Goal: Task Accomplishment & Management: Complete application form

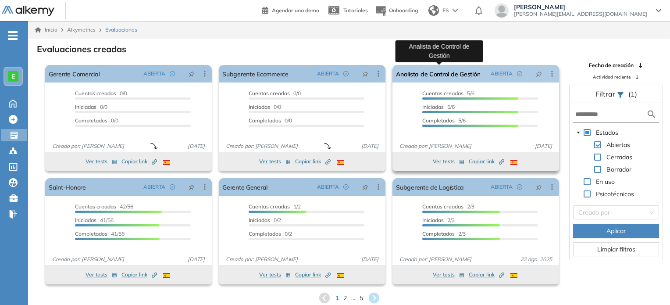
click at [429, 73] on link "Analista de Control de Gestión" at bounding box center [438, 74] width 84 height 18
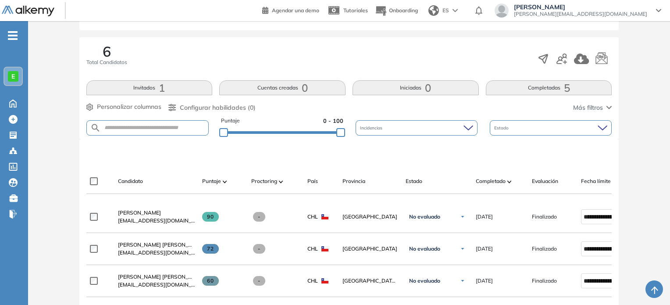
scroll to position [125, 0]
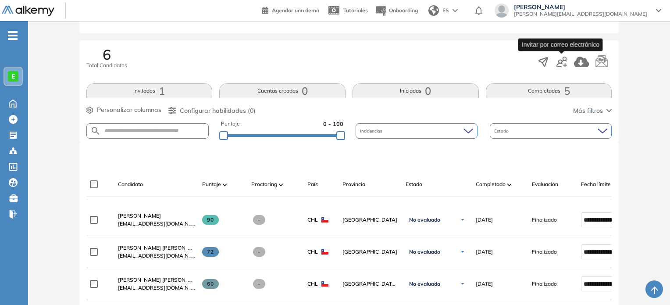
click at [562, 64] on icon "button" at bounding box center [562, 62] width 11 height 11
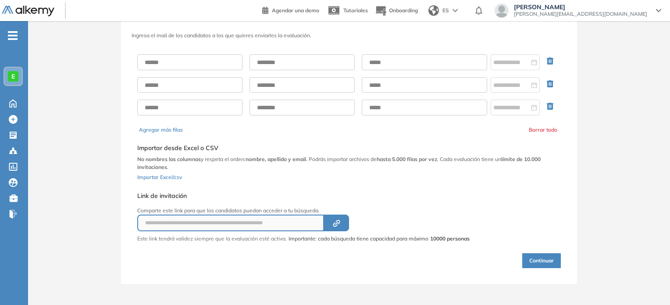
scroll to position [33, 0]
click at [206, 58] on input "text" at bounding box center [189, 64] width 105 height 16
paste input "**********"
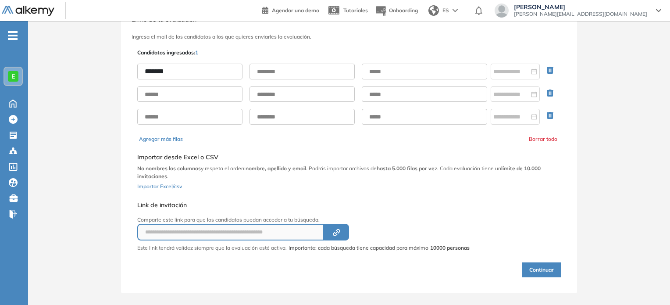
type input "*******"
paste input "*********"
type input "*********"
paste input "**********"
type input "**********"
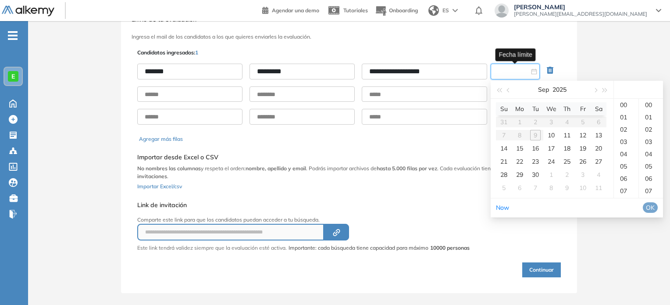
click at [504, 67] on input at bounding box center [512, 72] width 36 height 10
click at [551, 136] on div "10" at bounding box center [551, 135] width 11 height 11
click at [622, 197] on div "23" at bounding box center [626, 191] width 25 height 12
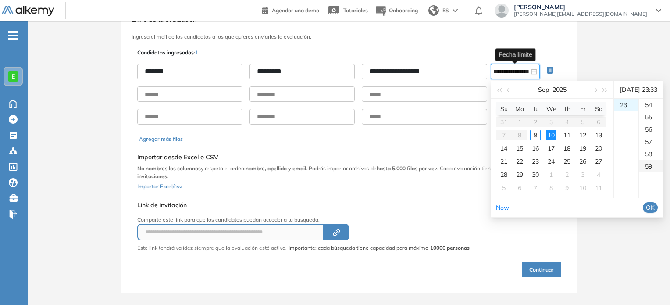
click at [651, 172] on div "59" at bounding box center [651, 166] width 24 height 12
type input "**********"
click at [655, 212] on span "OK" at bounding box center [650, 208] width 9 height 10
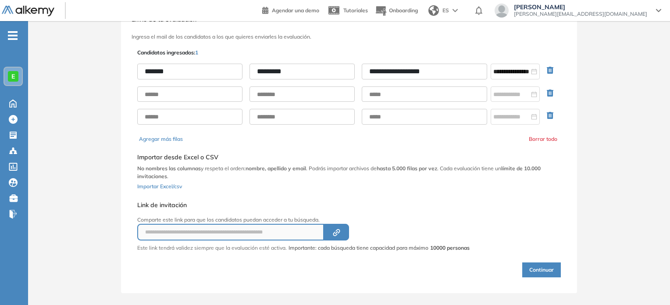
click at [547, 270] on button "Continuar" at bounding box center [541, 269] width 39 height 15
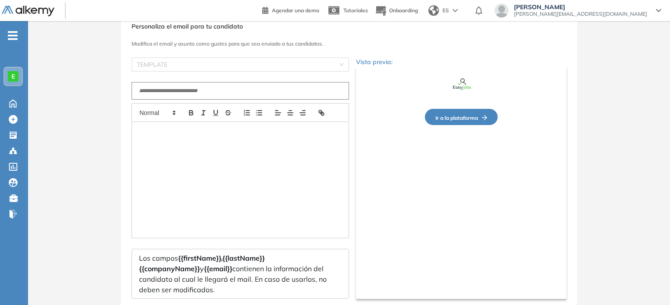
type input "**********"
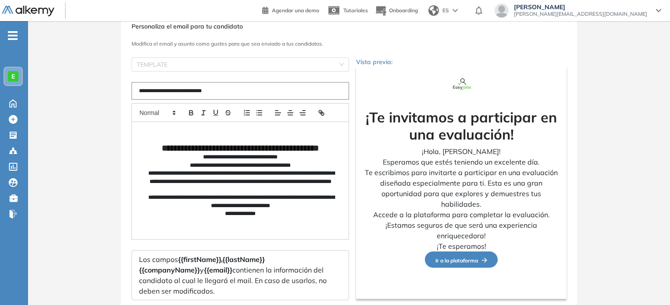
scroll to position [90, 0]
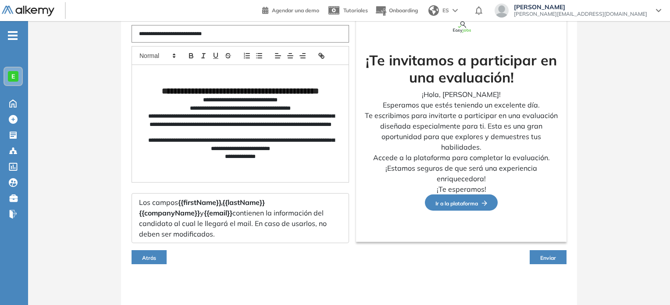
click at [547, 252] on button "Enviar" at bounding box center [548, 257] width 37 height 14
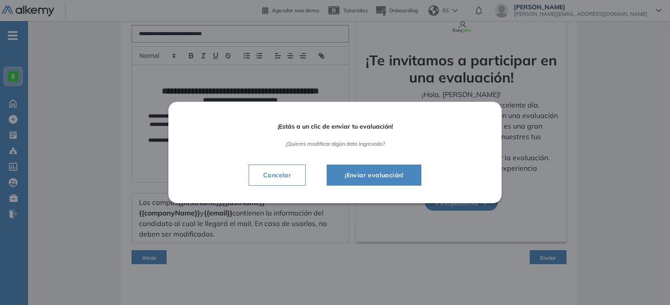
click at [408, 170] on span "¡Enviar evaluación!" at bounding box center [374, 175] width 73 height 11
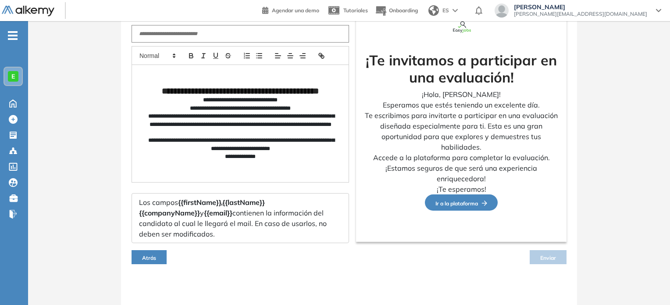
scroll to position [82, 0]
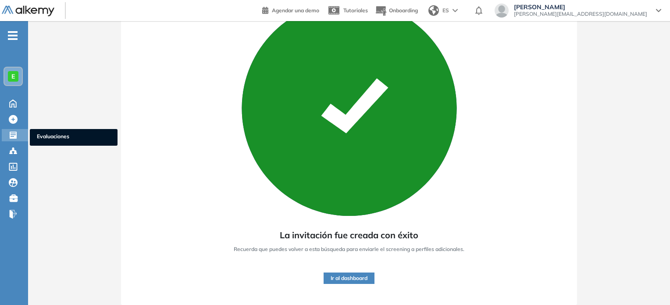
click at [63, 142] on ul "Evaluaciones" at bounding box center [74, 137] width 88 height 17
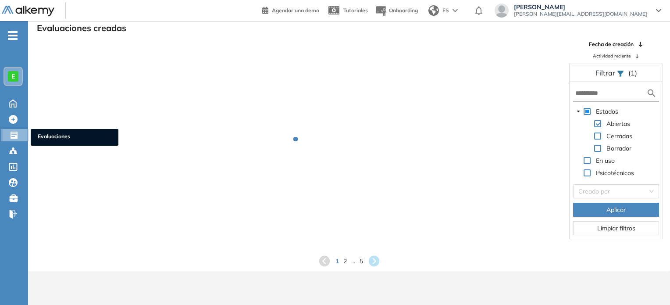
scroll to position [21, 0]
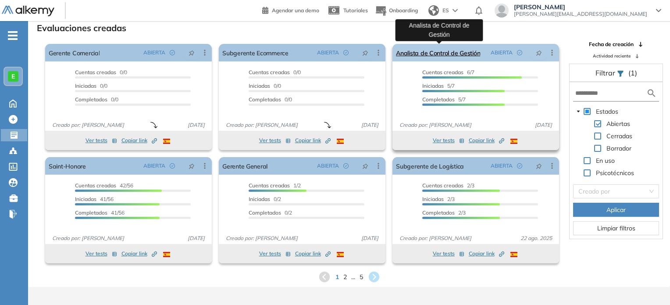
click at [447, 57] on link "Analista de Control de Gestión" at bounding box center [438, 53] width 84 height 18
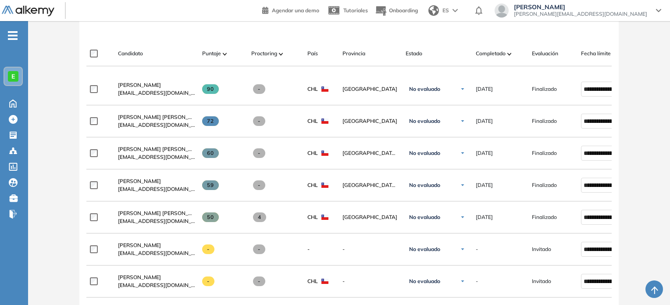
scroll to position [267, 0]
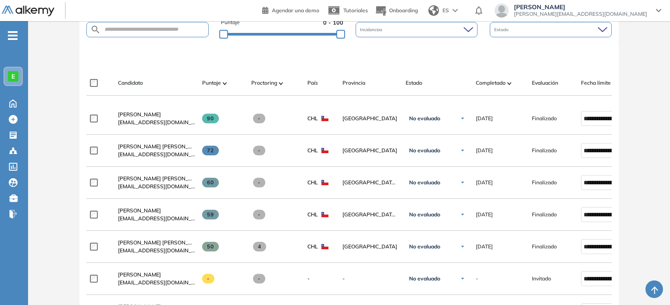
scroll to position [274, 0]
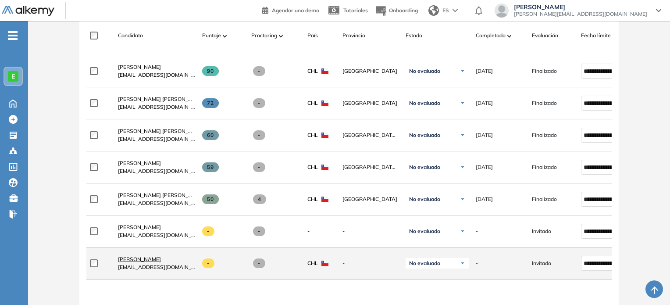
click at [156, 262] on span "[PERSON_NAME]" at bounding box center [139, 259] width 43 height 7
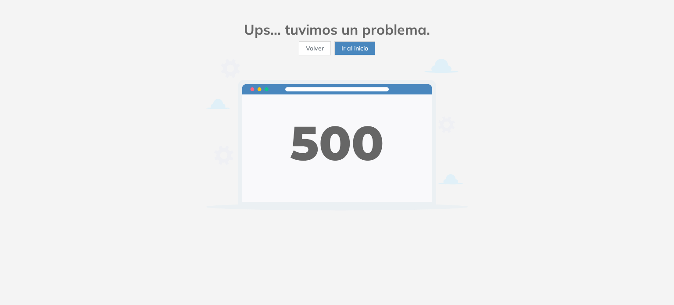
click at [322, 54] on button "Volver" at bounding box center [315, 48] width 32 height 14
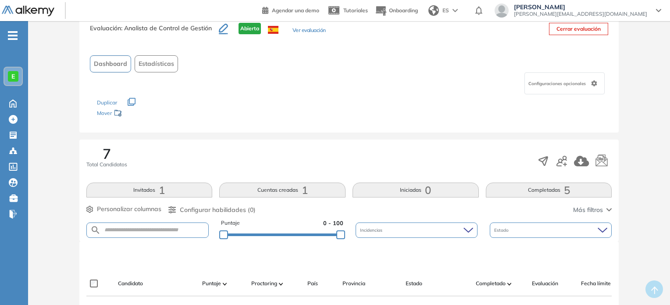
scroll to position [293, 0]
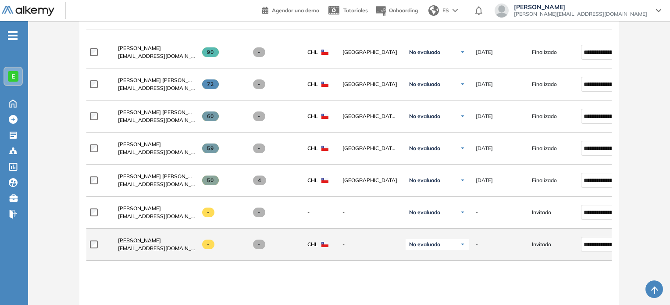
click at [160, 240] on span "[PERSON_NAME]" at bounding box center [139, 240] width 43 height 7
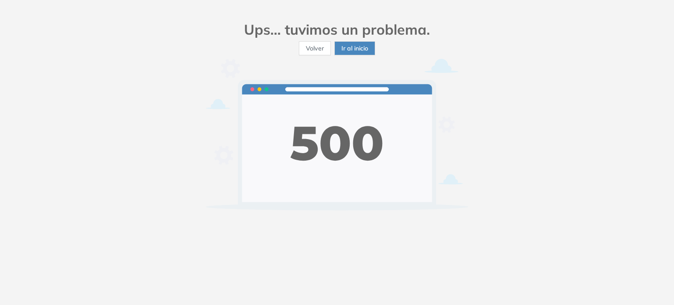
click at [355, 50] on span "Ir al inicio" at bounding box center [354, 48] width 27 height 10
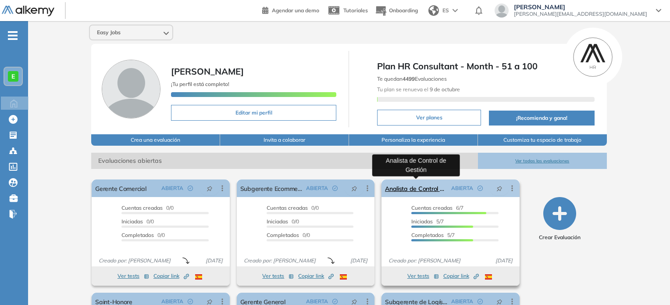
click at [417, 187] on link "Analista de Control de Gestión" at bounding box center [416, 188] width 62 height 18
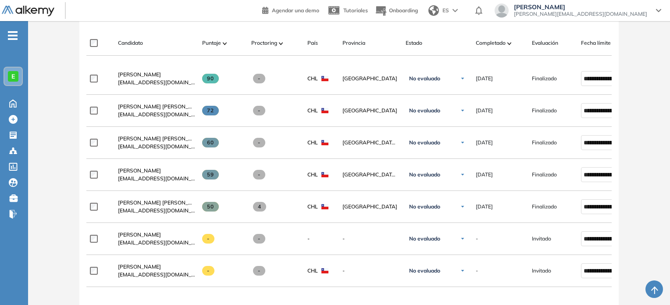
scroll to position [340, 0]
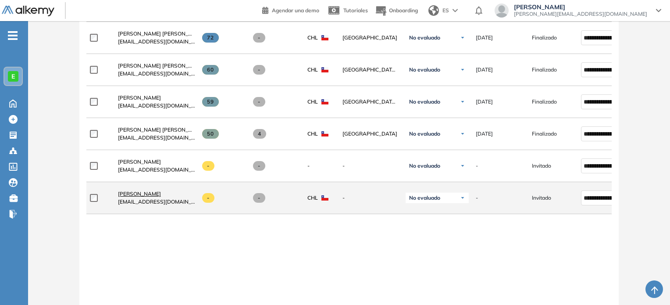
click at [155, 197] on span "[PERSON_NAME]" at bounding box center [139, 193] width 43 height 7
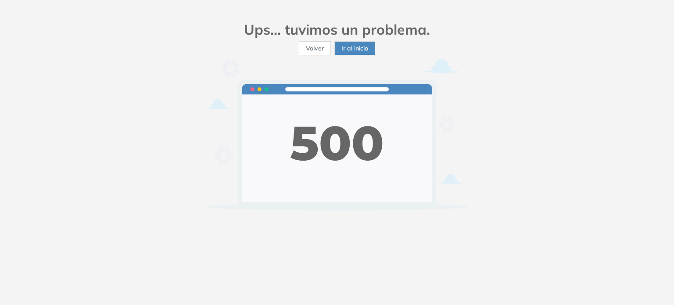
click at [361, 54] on button "Ir al inicio" at bounding box center [354, 48] width 41 height 14
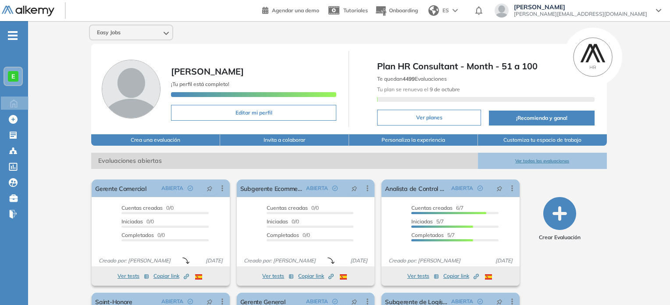
click at [662, 55] on div "Easy Jobs [PERSON_NAME] ¡Tu perfil está completo! Editar mi perfil Plan HR Cons…" at bounding box center [349, 215] width 642 height 388
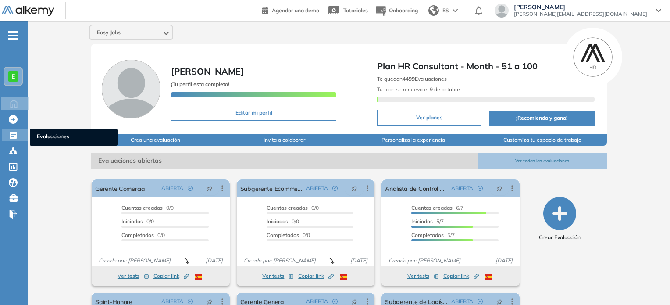
click at [46, 132] on span "Evaluaciones" at bounding box center [74, 137] width 74 height 10
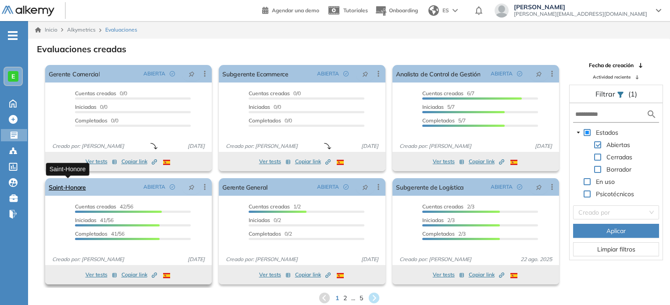
click at [76, 186] on link "Saint-Honore" at bounding box center [67, 187] width 37 height 18
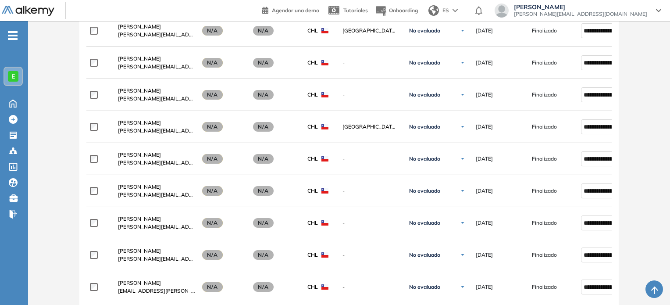
scroll to position [997, 0]
